Goal: Check status: Check status

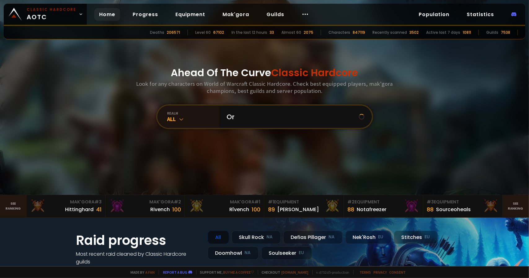
type input "Ora"
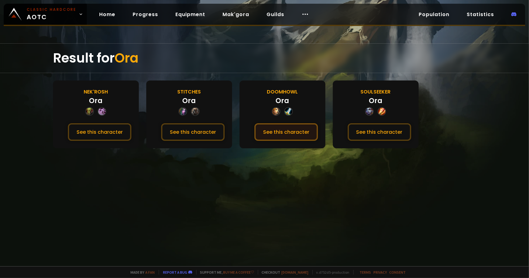
click at [270, 135] on button "See this character" at bounding box center [287, 132] width 64 height 18
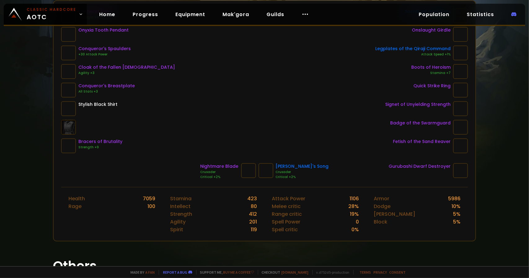
scroll to position [62, 0]
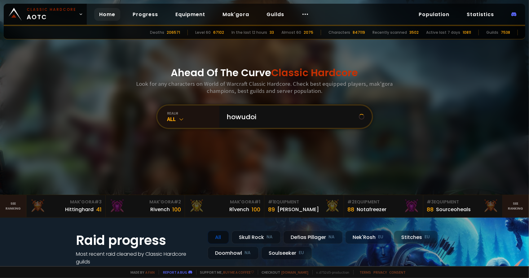
type input "howudoin"
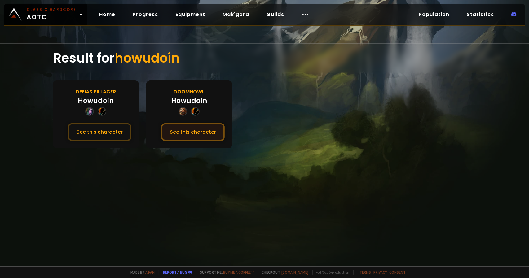
click at [219, 135] on button "See this character" at bounding box center [193, 132] width 64 height 18
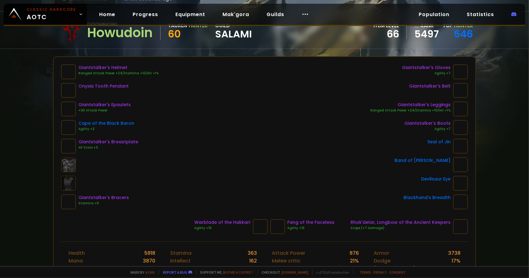
scroll to position [54, 0]
